Goal: Complete application form: Complete application form

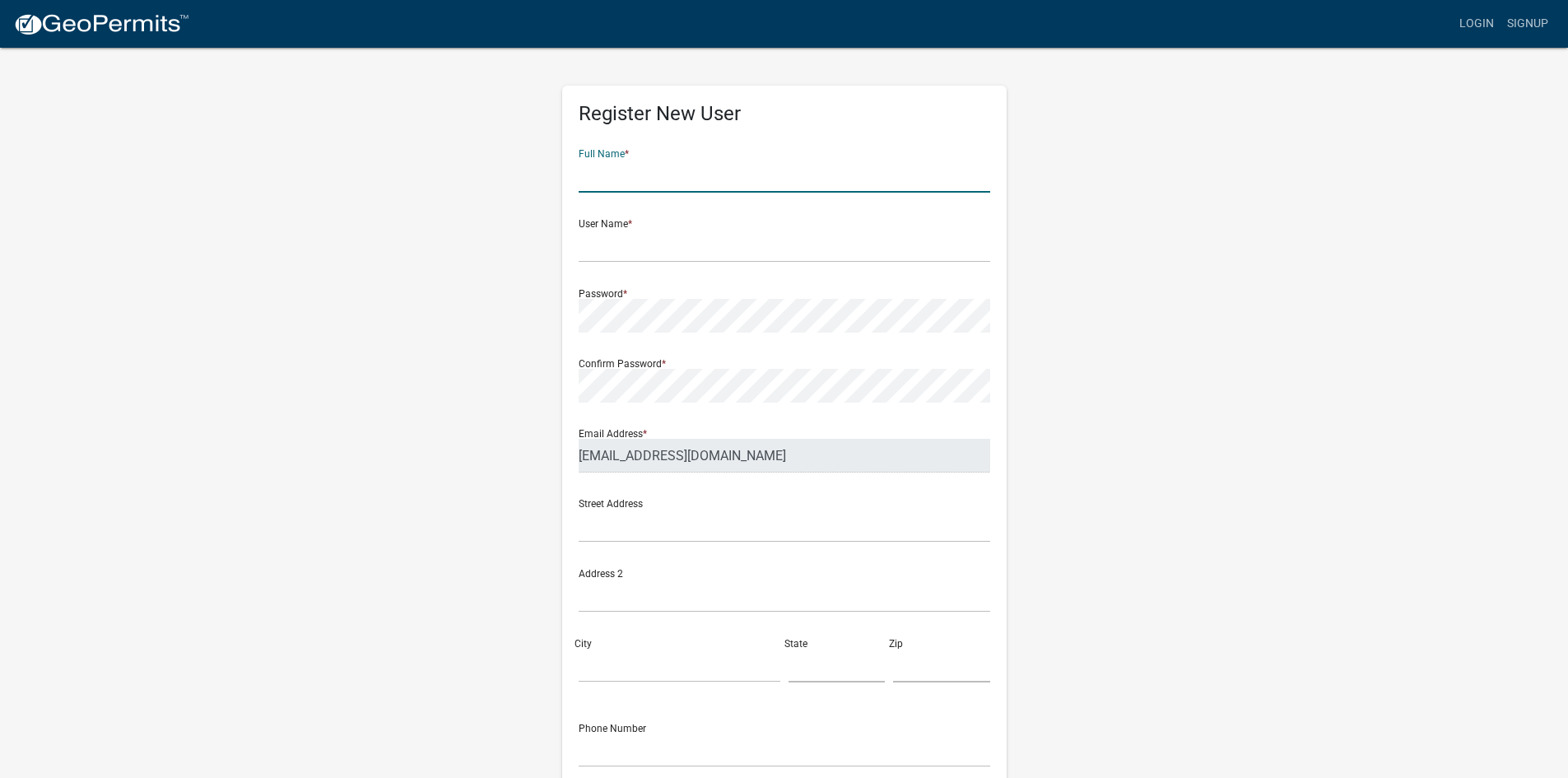
click at [749, 167] on input "text" at bounding box center [784, 176] width 411 height 34
type input "[PERSON_NAME]"
type input "hjennings"
click at [623, 509] on input "text" at bounding box center [784, 526] width 411 height 34
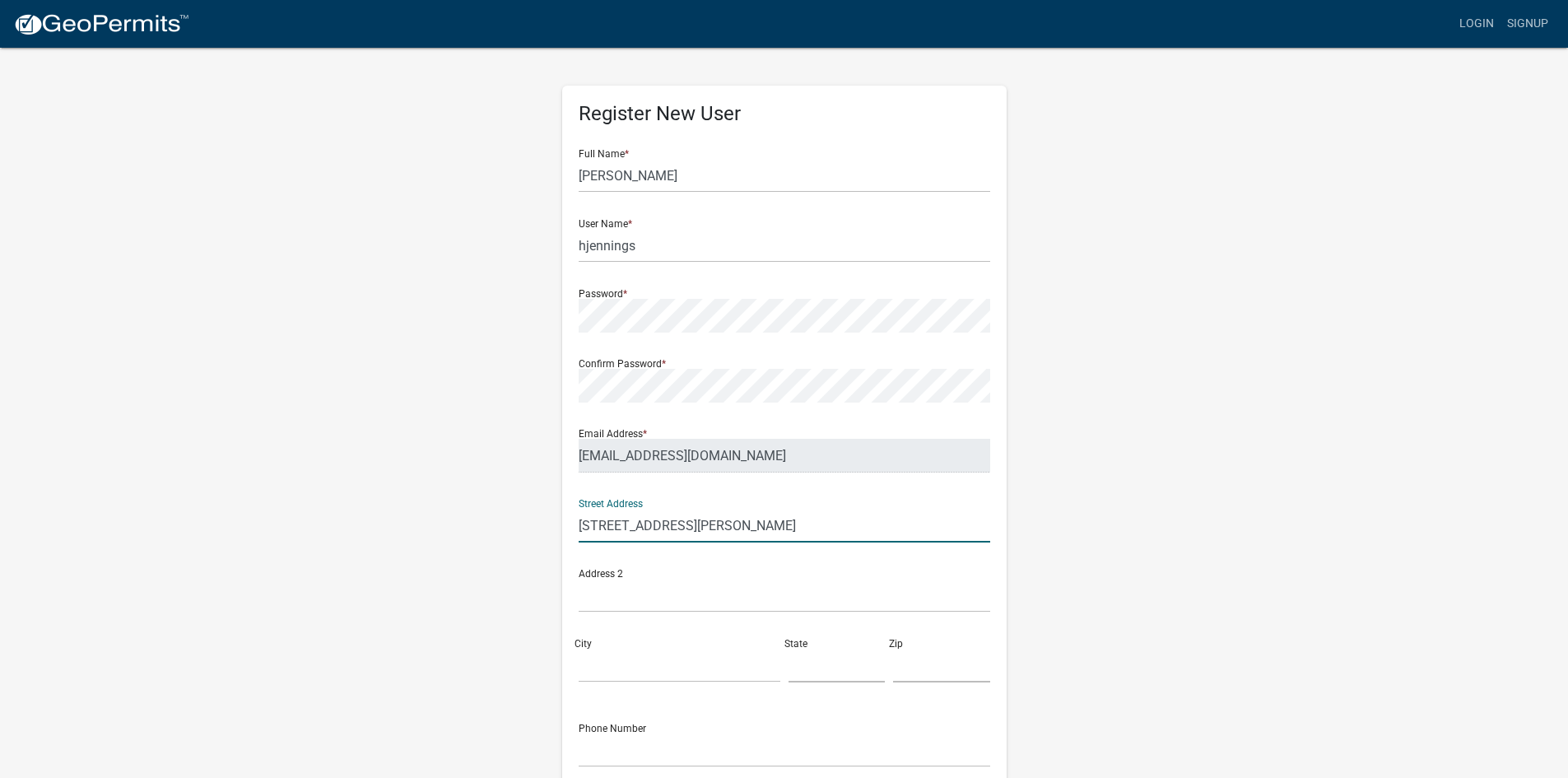
scroll to position [149, 0]
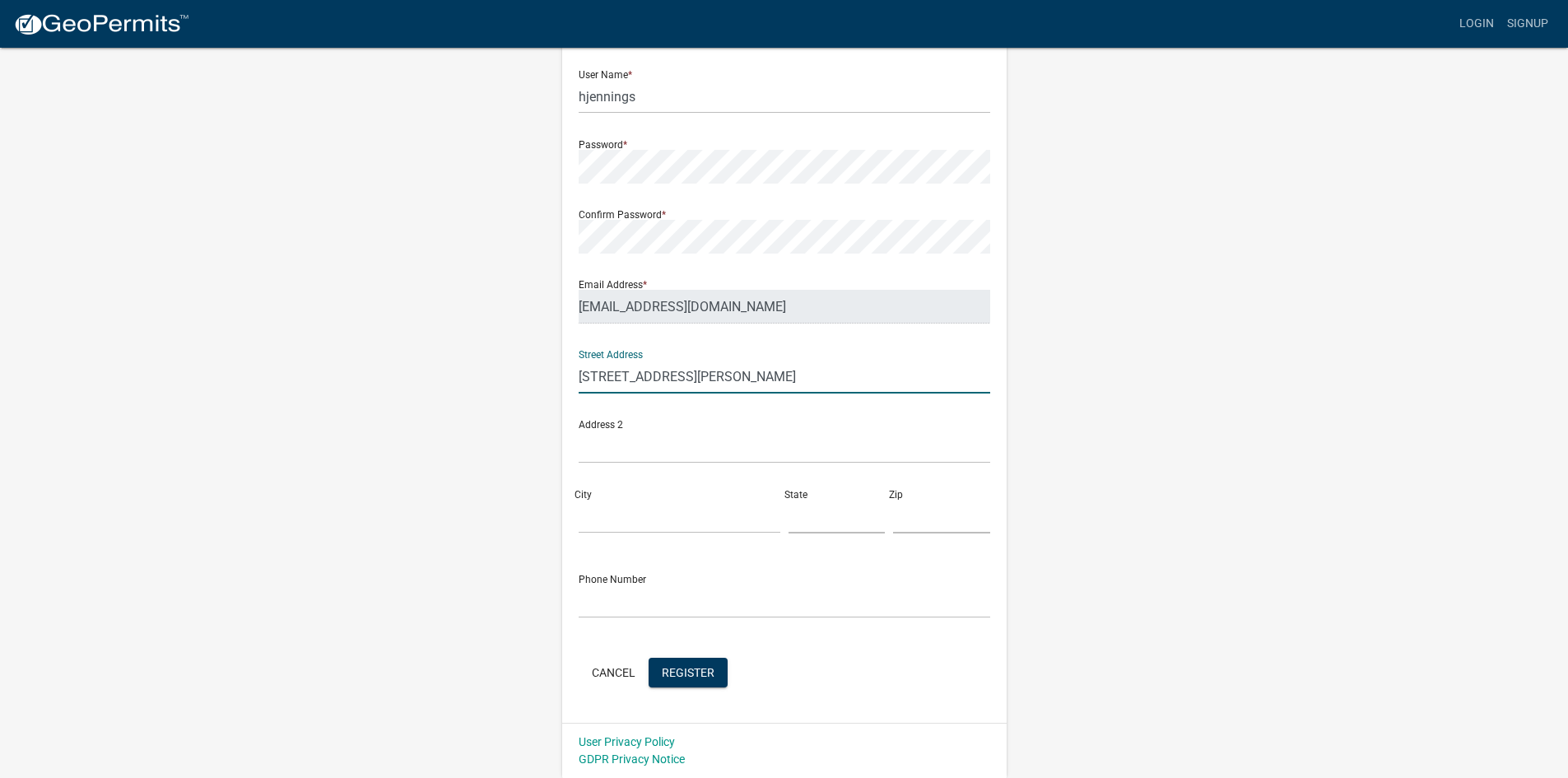
type input "[STREET_ADDRESS][PERSON_NAME]"
click at [612, 516] on input "City" at bounding box center [680, 516] width 202 height 34
type input "[PERSON_NAME]"
type input "n"
type input "NJ"
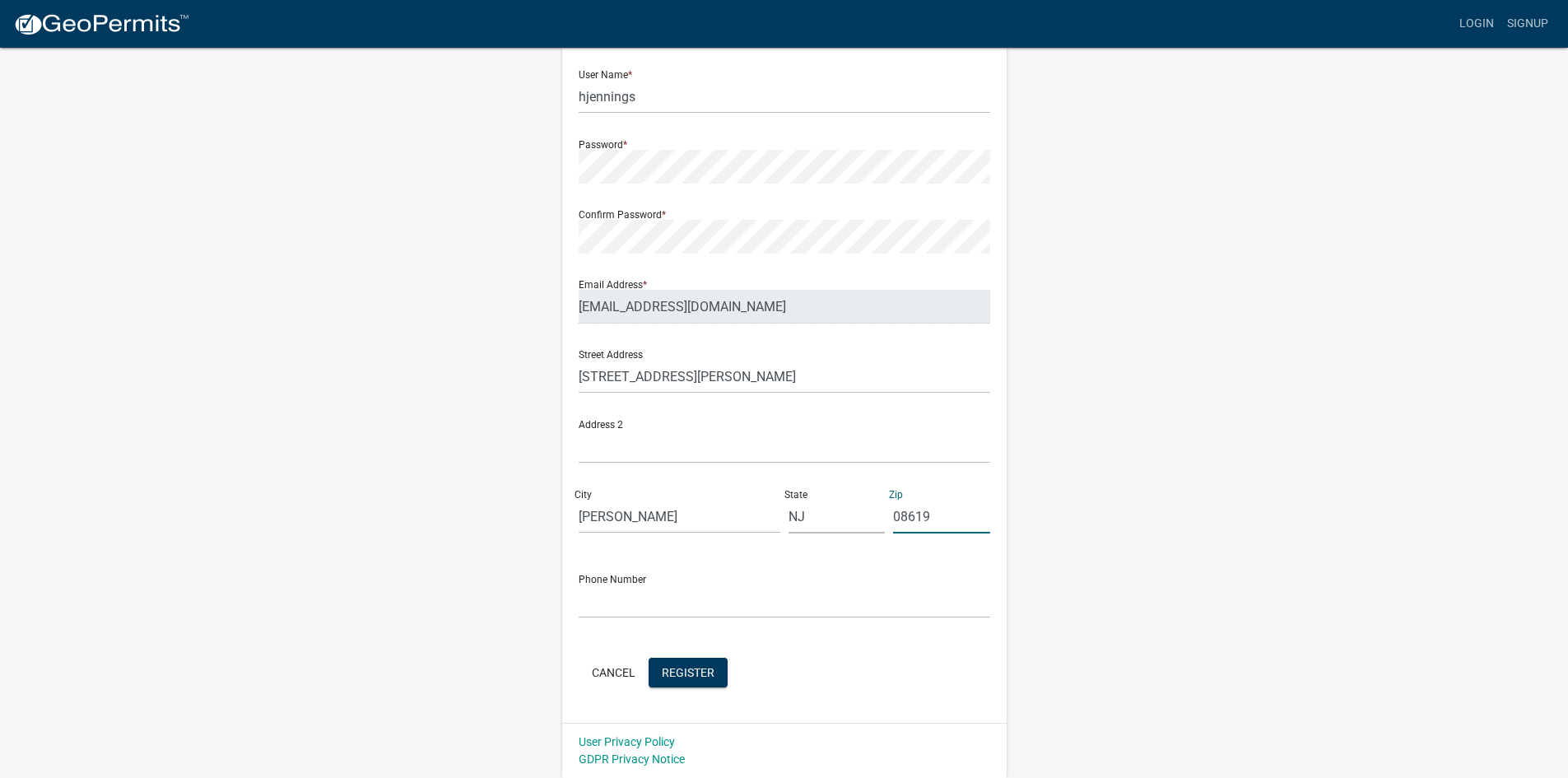
type input "08619"
click at [596, 603] on input "text" at bounding box center [784, 601] width 411 height 34
type input "6099472815"
click at [672, 669] on span "Register" at bounding box center [688, 672] width 53 height 13
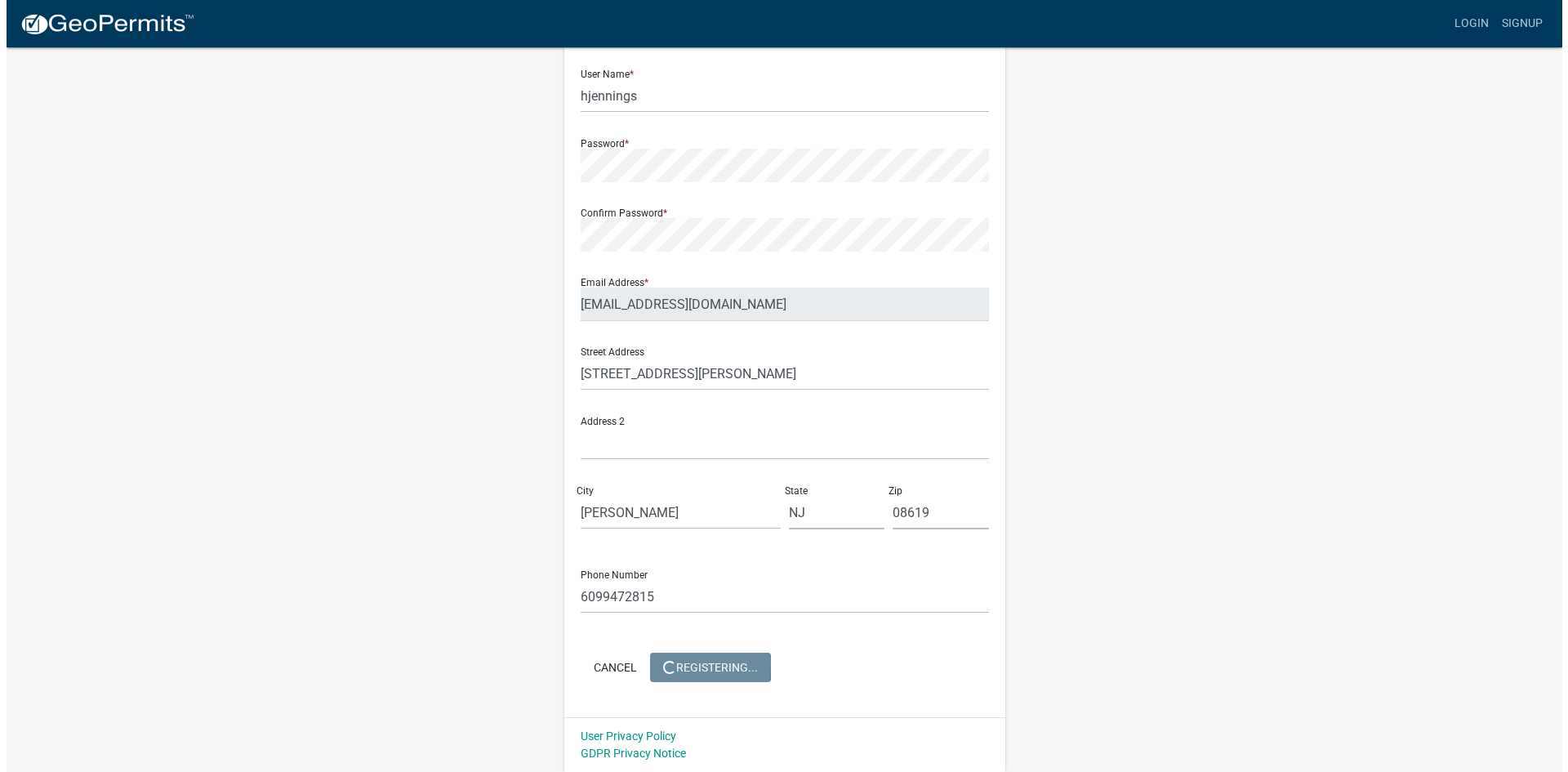
scroll to position [0, 0]
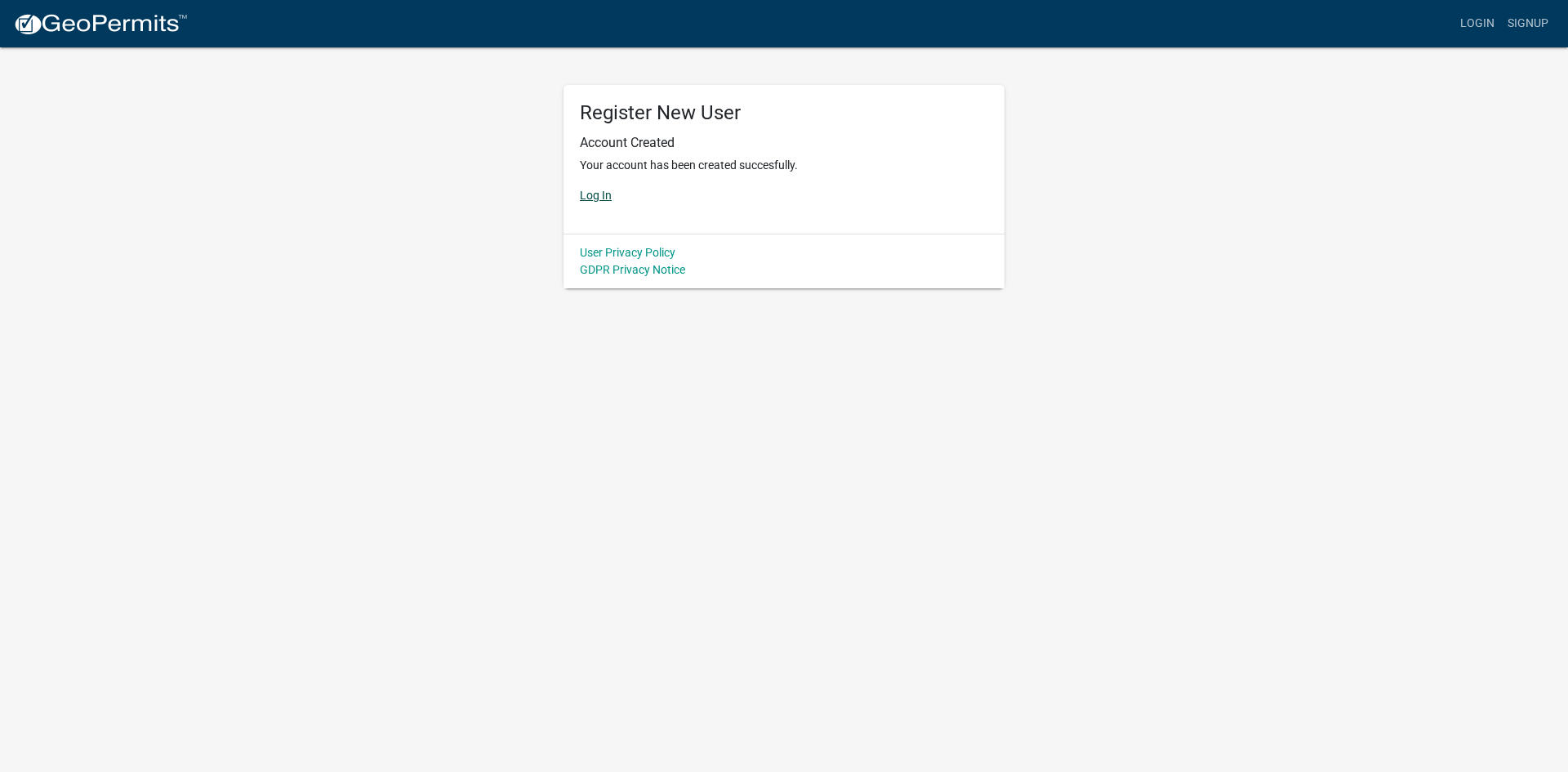
click at [597, 199] on link "Log In" at bounding box center [596, 195] width 32 height 13
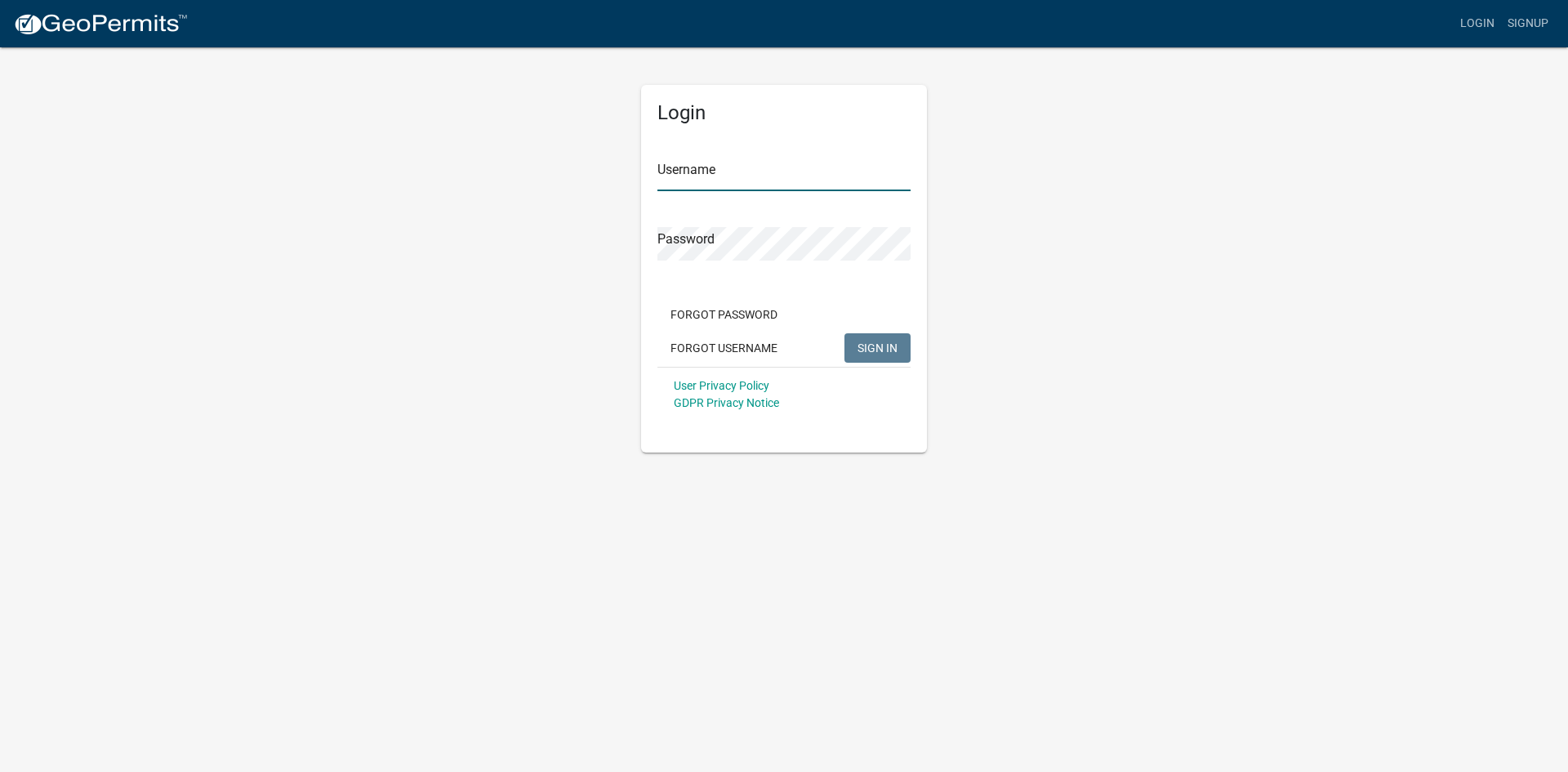
type input "hjennings"
click at [723, 175] on input "hjennings" at bounding box center [784, 174] width 253 height 33
click at [868, 346] on span "SIGN IN" at bounding box center [878, 347] width 40 height 13
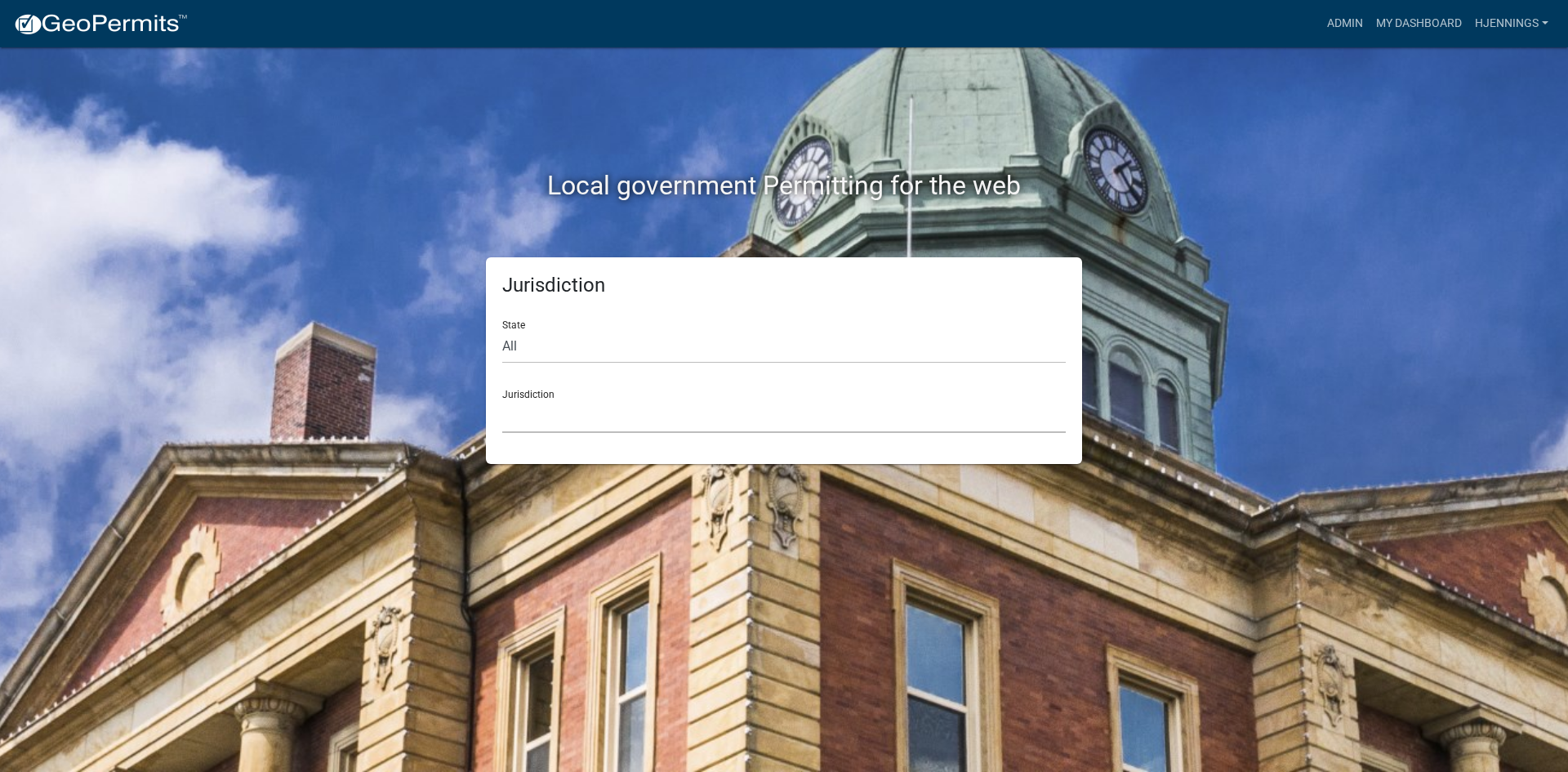
click at [629, 417] on select "[GEOGRAPHIC_DATA], [US_STATE] [GEOGRAPHIC_DATA], [US_STATE][PERSON_NAME][GEOGRA…" at bounding box center [784, 416] width 563 height 33
click at [1246, 364] on div "Jurisdiction State All [US_STATE] [US_STATE] [US_STATE] [US_STATE] [US_STATE] […" at bounding box center [784, 361] width 931 height 207
click at [648, 356] on select "All [US_STATE] [US_STATE] [US_STATE] [US_STATE] [US_STATE] [US_STATE] [US_STATE…" at bounding box center [784, 346] width 563 height 33
click at [1182, 232] on div "Local government Permitting for the web" at bounding box center [784, 152] width 931 height 209
click at [947, 411] on select "[GEOGRAPHIC_DATA], [US_STATE] [GEOGRAPHIC_DATA], [US_STATE][PERSON_NAME][GEOGRA…" at bounding box center [784, 416] width 563 height 33
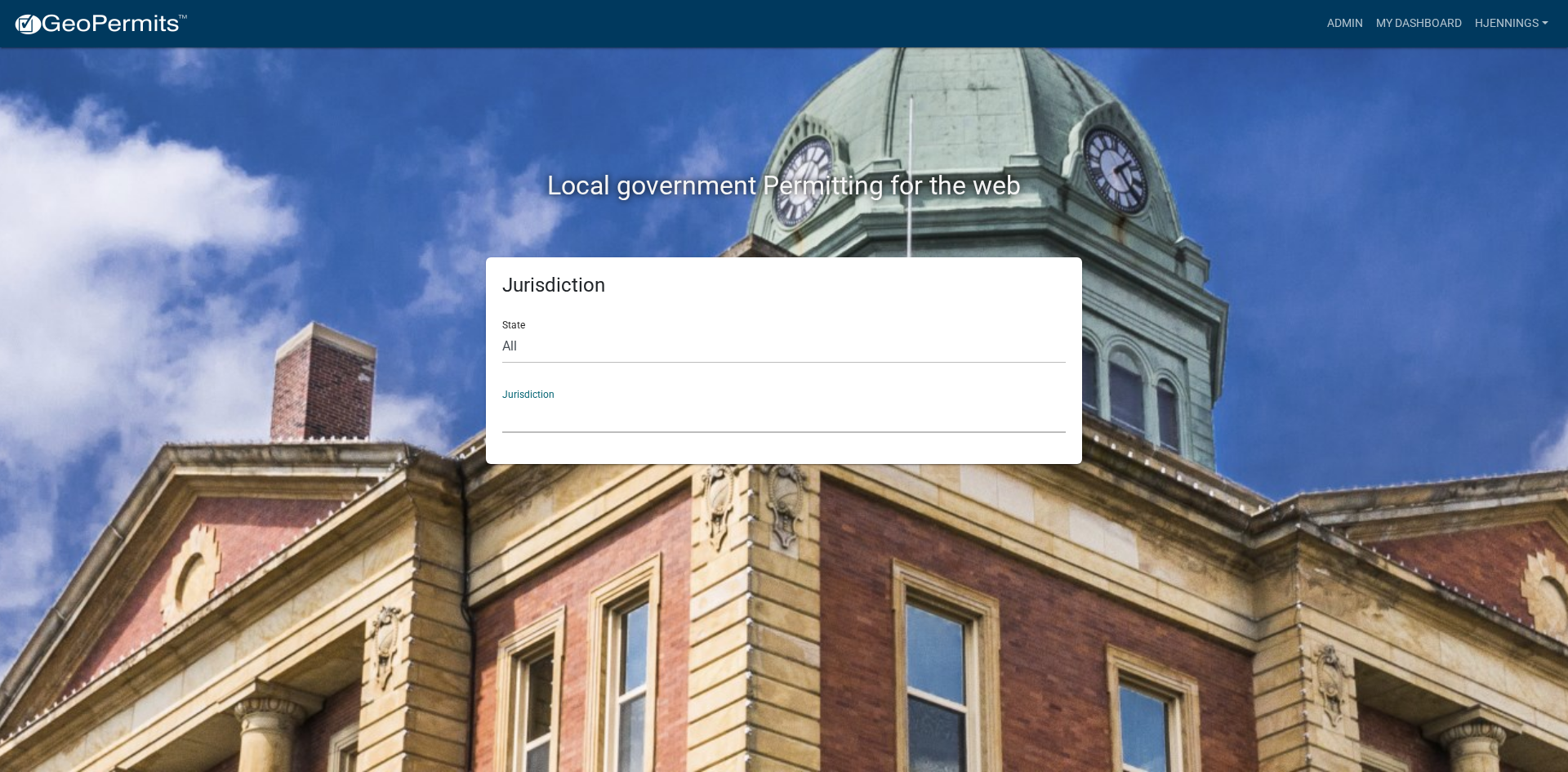
click at [1163, 322] on div "Jurisdiction State All [US_STATE] [US_STATE] [US_STATE] [US_STATE] [US_STATE] […" at bounding box center [784, 361] width 931 height 207
click at [843, 426] on select "[GEOGRAPHIC_DATA], [US_STATE] [GEOGRAPHIC_DATA], [US_STATE][PERSON_NAME][GEOGRA…" at bounding box center [784, 416] width 563 height 33
click at [502, 400] on select "[GEOGRAPHIC_DATA], [US_STATE] [GEOGRAPHIC_DATA], [US_STATE][PERSON_NAME][GEOGRA…" at bounding box center [784, 416] width 563 height 33
click at [630, 423] on select "[GEOGRAPHIC_DATA], [US_STATE] [GEOGRAPHIC_DATA], [US_STATE][PERSON_NAME][GEOGRA…" at bounding box center [784, 416] width 563 height 33
click at [1354, 184] on div "Local government Permitting for the web Jurisdiction State All [US_STATE] [US_S…" at bounding box center [784, 386] width 1568 height 772
